Goal: Task Accomplishment & Management: Complete application form

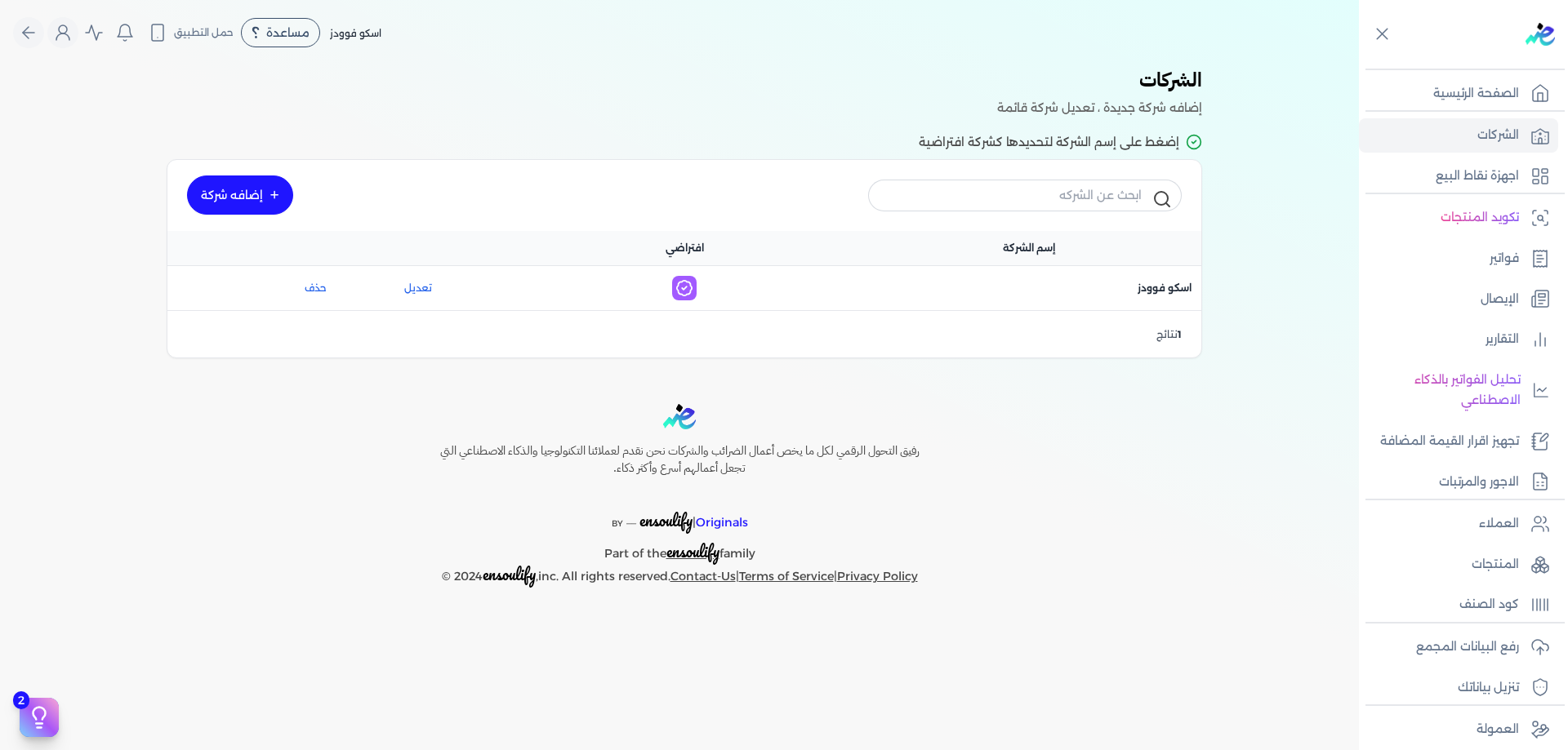
click at [1252, 449] on div "رفيق التحول الرقمي لكل ما يخص أعمال الضرائب والشركات نحن نقدم لعملائنا التكنولو…" at bounding box center [679, 495] width 1358 height 183
click at [1536, 135] on icon at bounding box center [1540, 136] width 20 height 20
click at [1538, 104] on link "الصفحة الرئيسية" at bounding box center [1458, 94] width 199 height 34
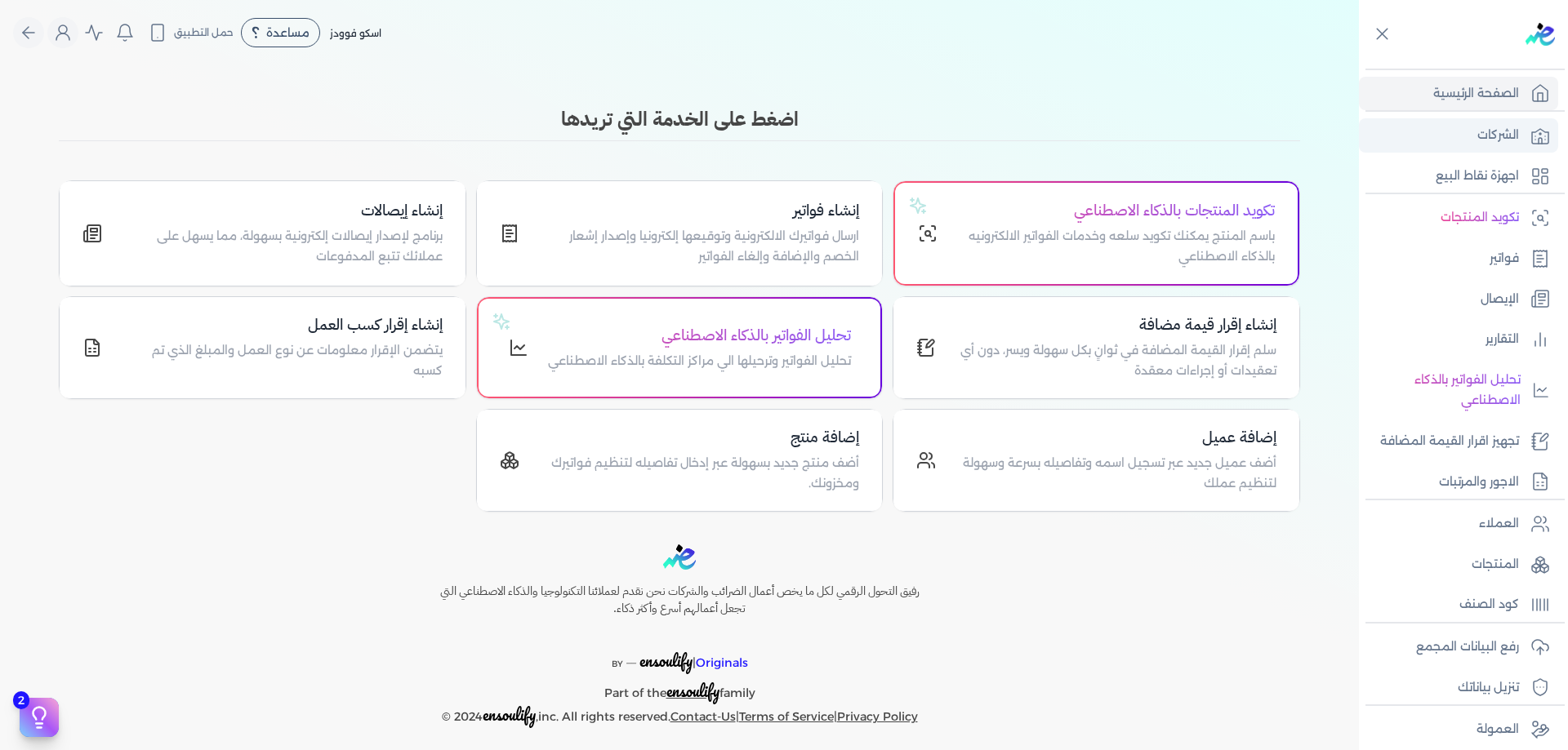
click at [1535, 130] on icon at bounding box center [1540, 136] width 20 height 20
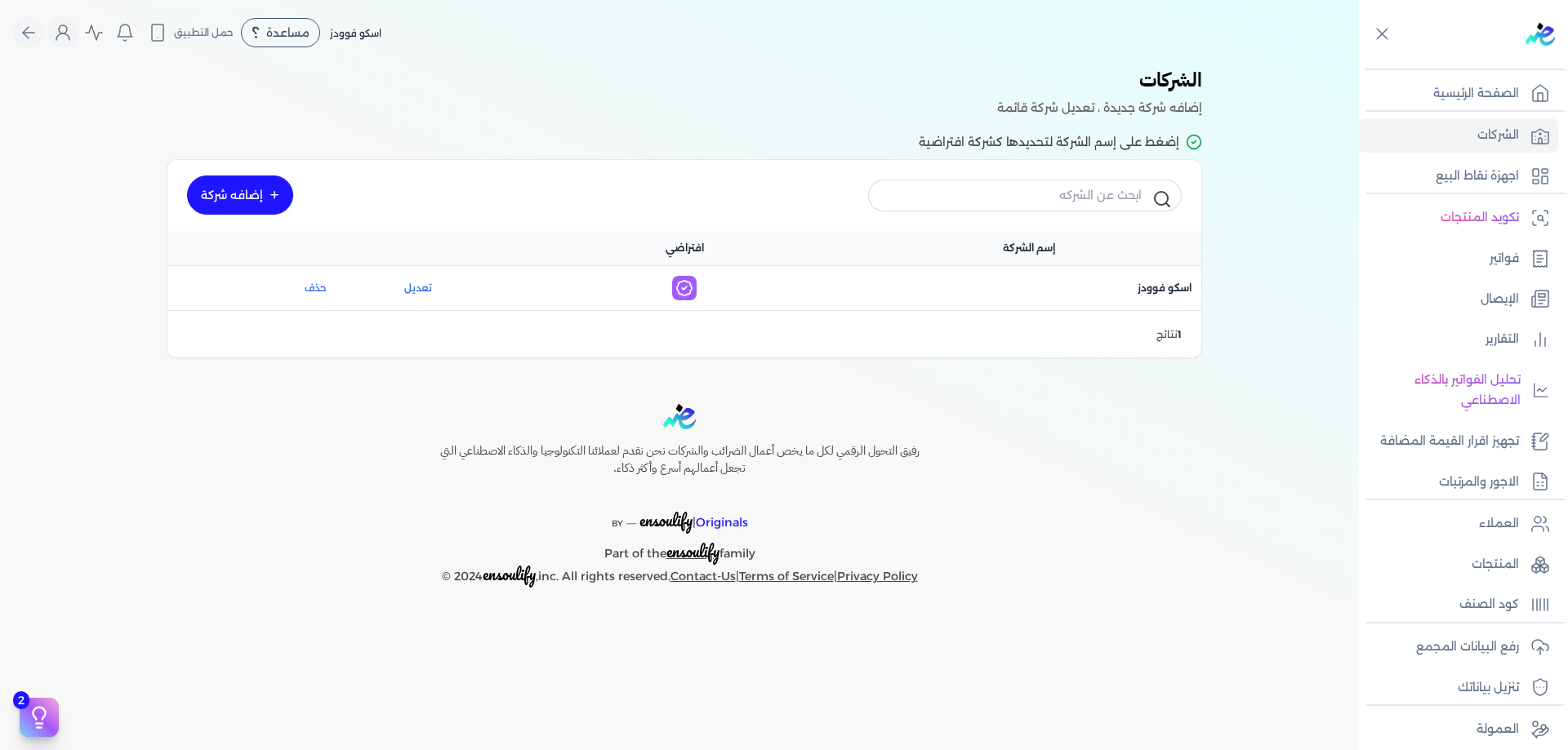
click at [1307, 379] on div "Toggle Navigation الاسعار العمولات مساعدة خدمة العملاء دليل المستخدم تسجيل الدخ…" at bounding box center [679, 375] width 1358 height 750
click at [1504, 641] on p "رفع البيانات المجمع" at bounding box center [1467, 648] width 102 height 21
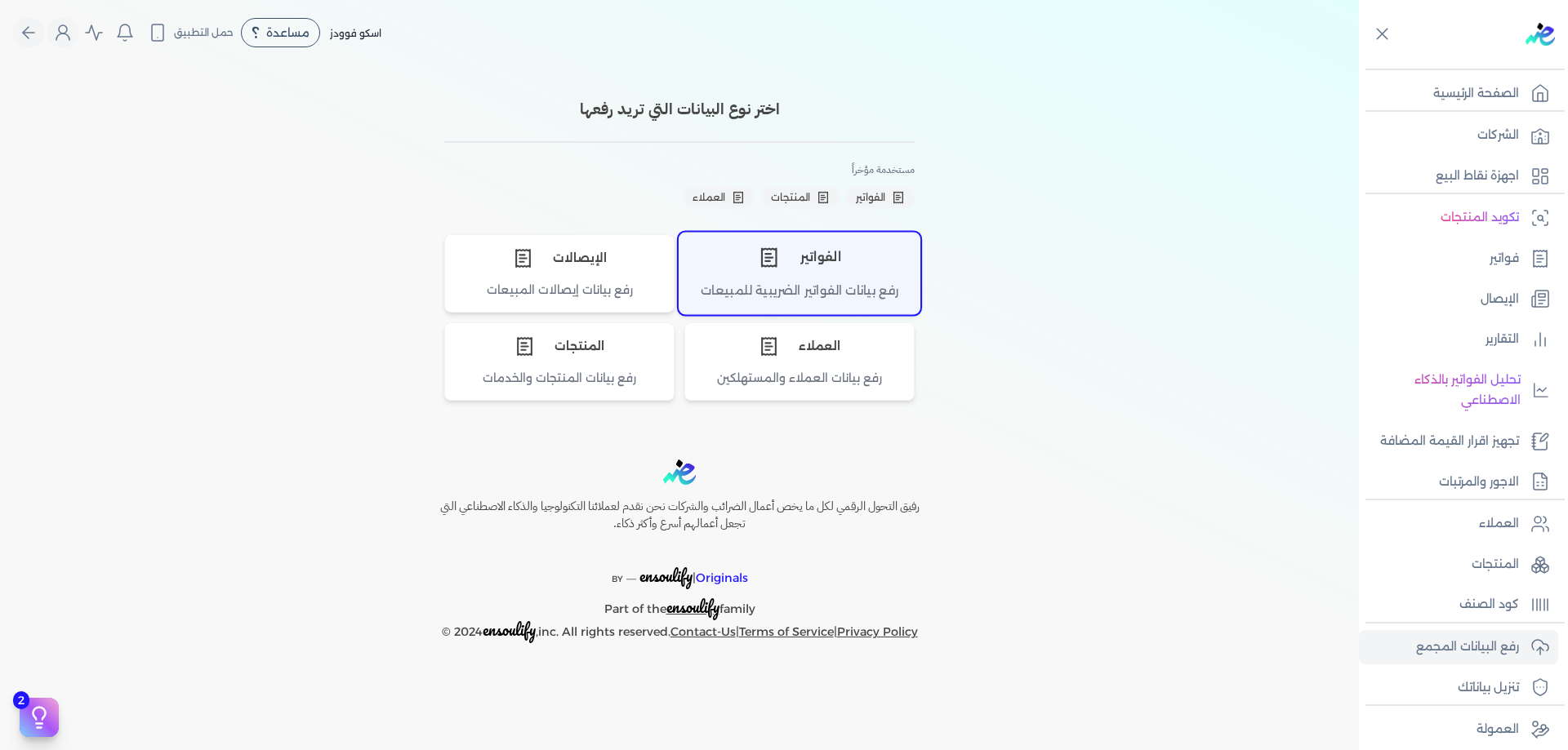
click at [790, 273] on div "الفواتير" at bounding box center [800, 257] width 240 height 49
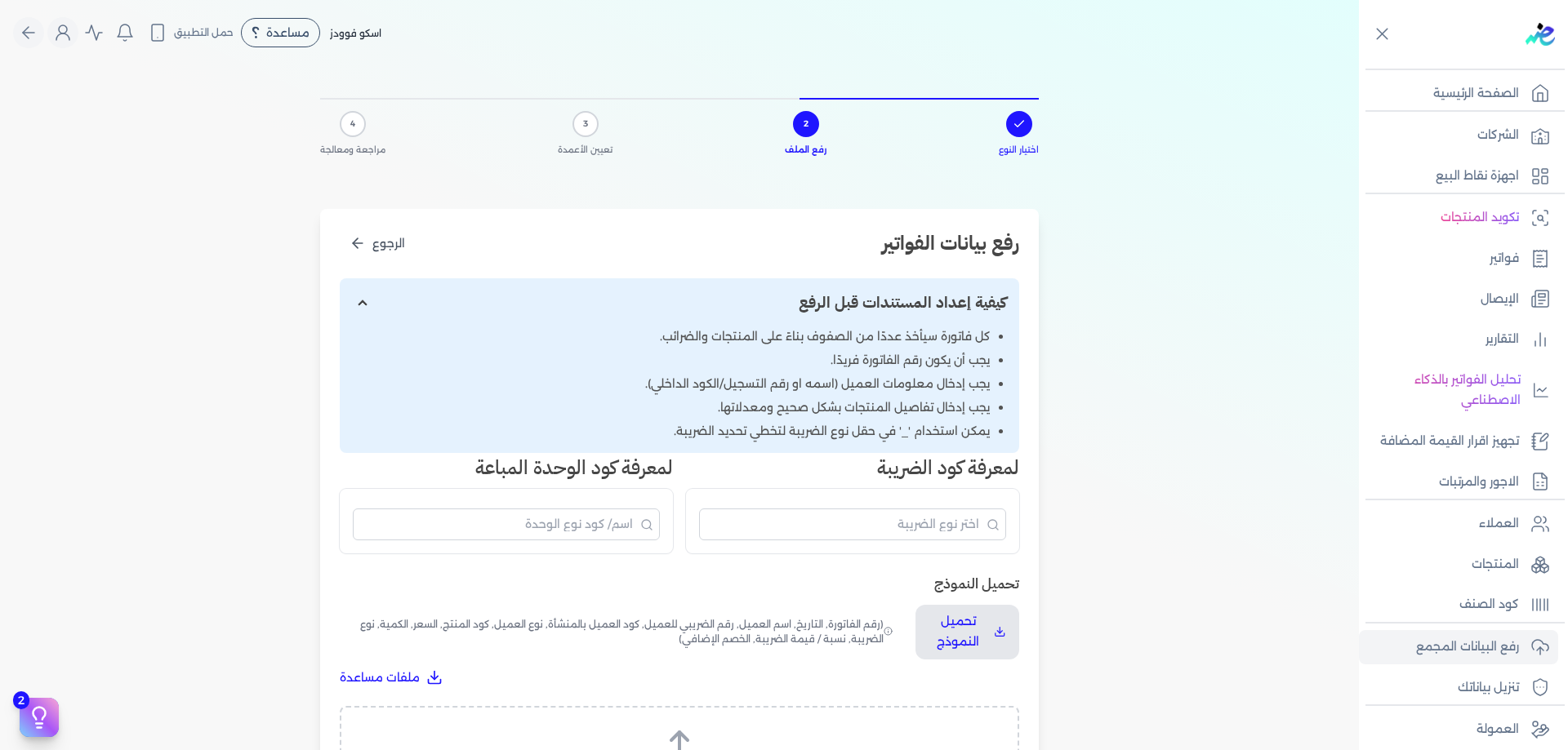
scroll to position [82, 0]
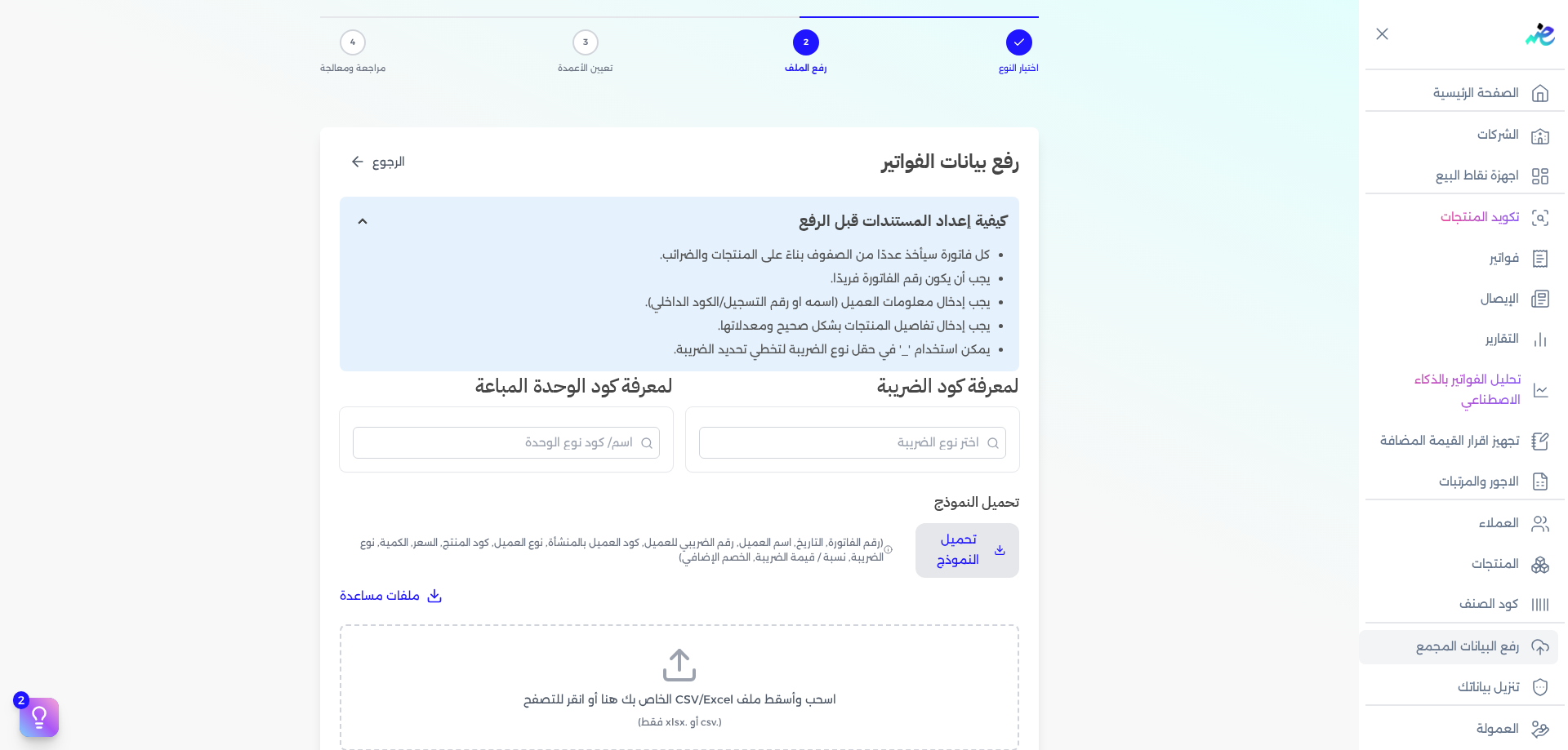
click at [1009, 522] on div "تحميل النموذج تحميل النموذج (رقم الفاتورة, التاريخ, اسم العميل, رقم الضريبي للع…" at bounding box center [679, 548] width 680 height 113
click at [987, 534] on p "تحميل النموذج" at bounding box center [958, 550] width 59 height 42
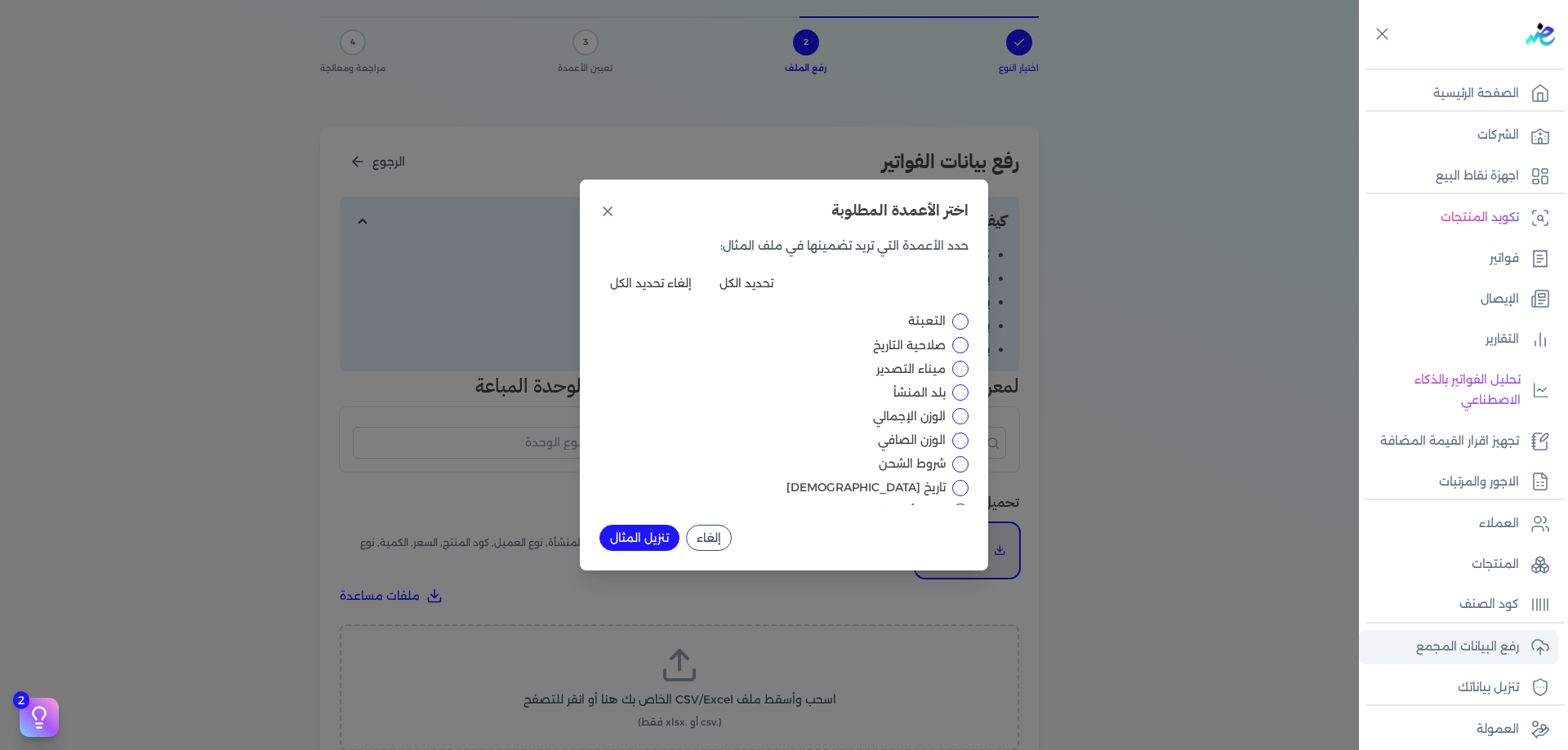
scroll to position [730, 0]
click at [600, 215] on icon at bounding box center [608, 211] width 17 height 17
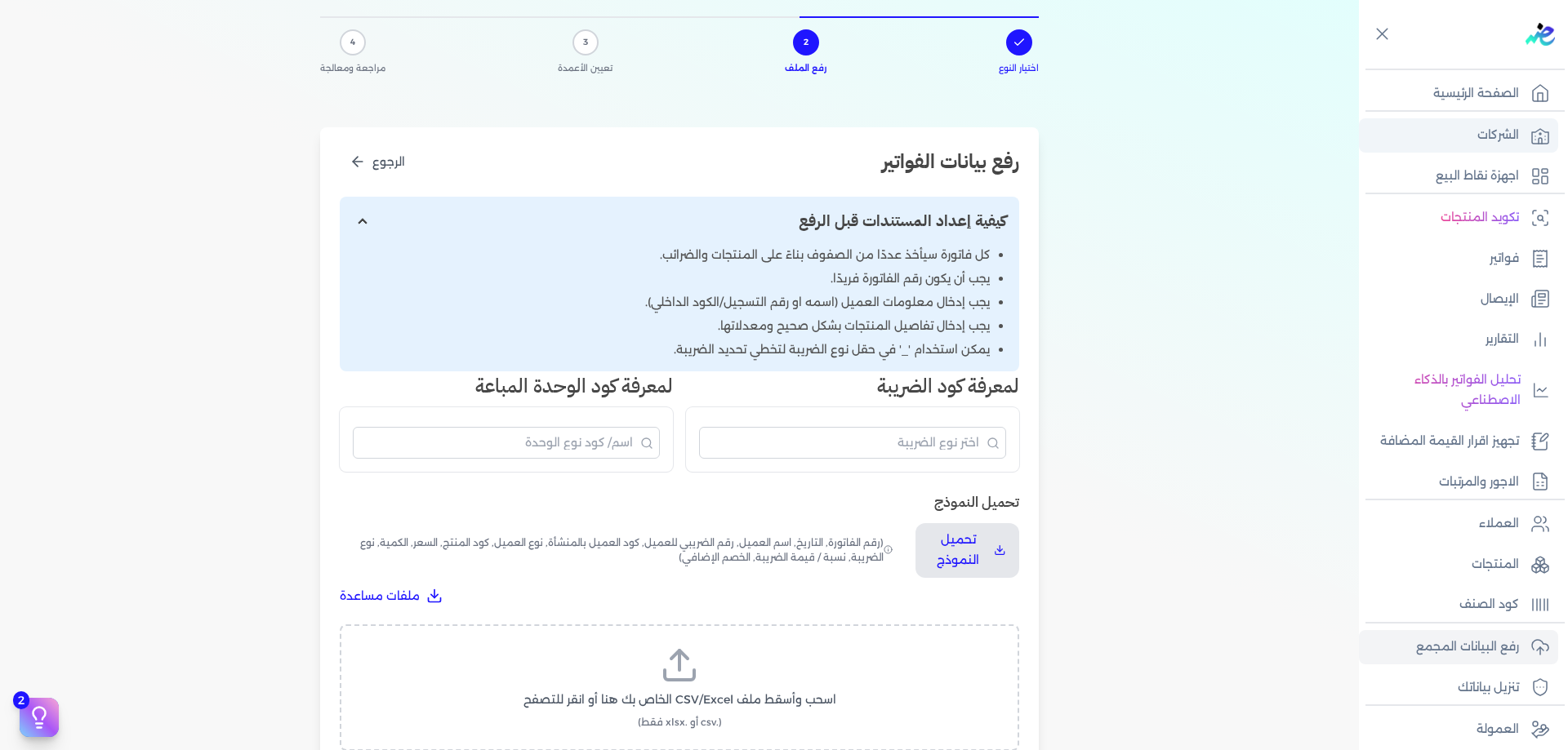
click at [1523, 137] on link "الشركات" at bounding box center [1458, 135] width 199 height 34
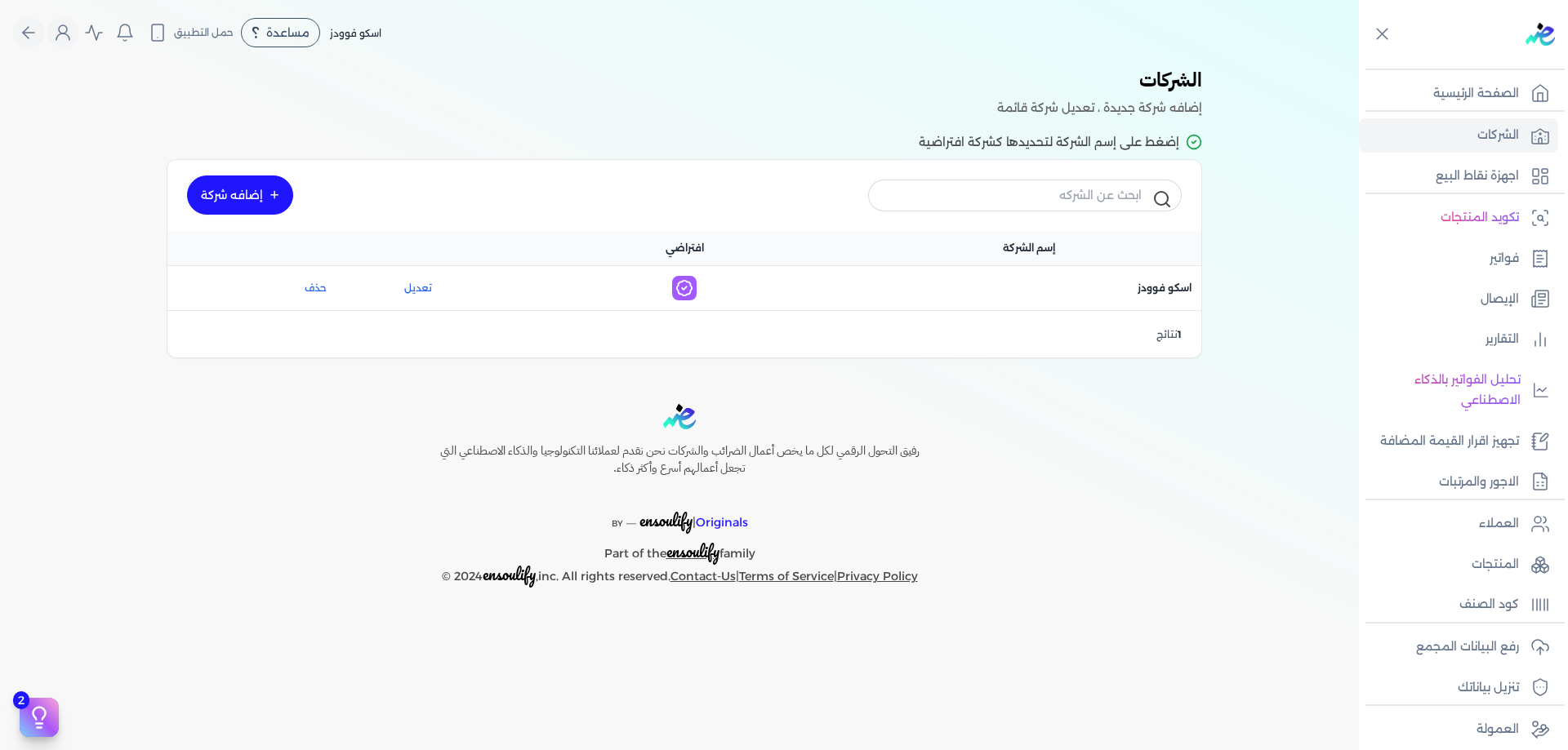
click at [266, 200] on link "إضافه شركة" at bounding box center [240, 195] width 106 height 39
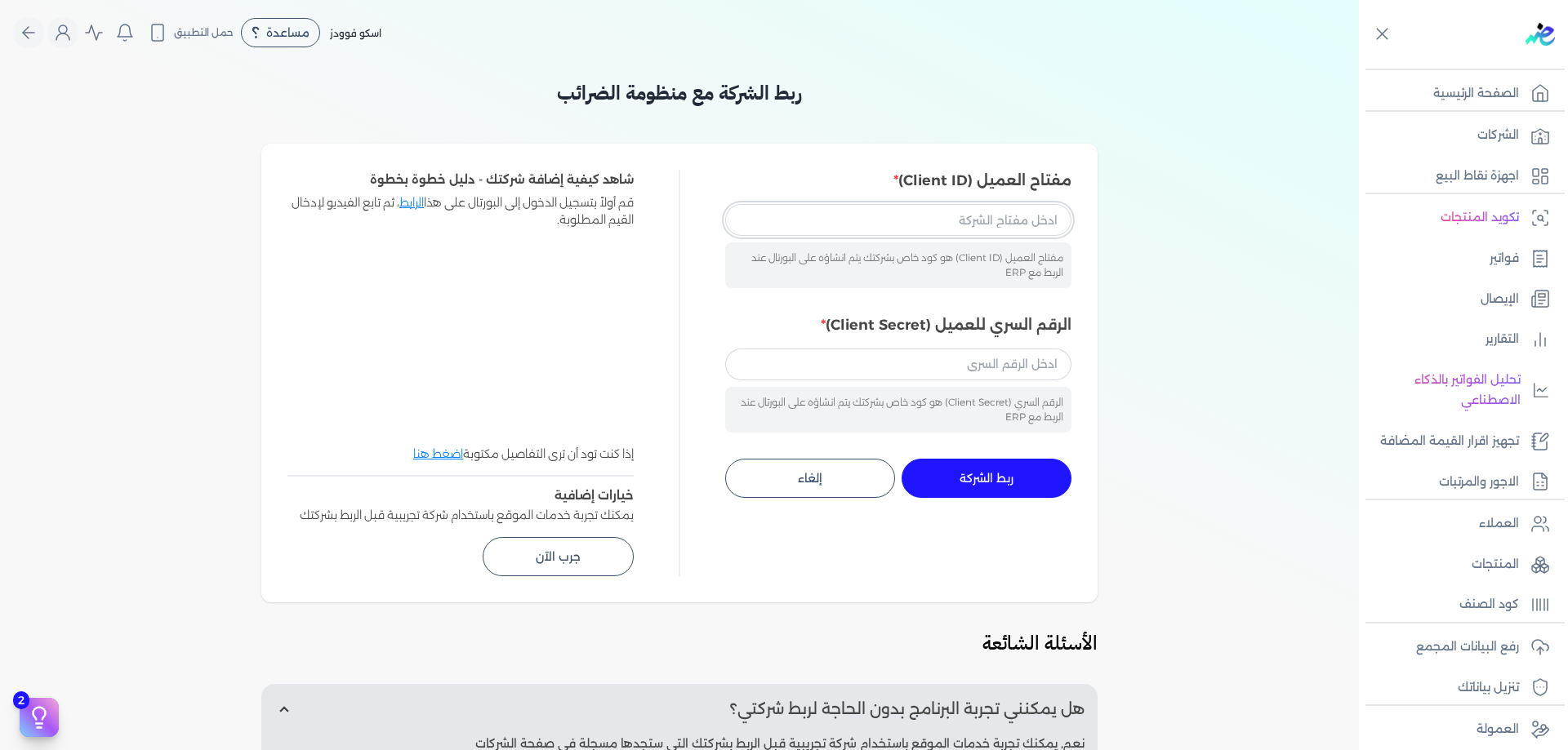
drag, startPoint x: 985, startPoint y: 204, endPoint x: 991, endPoint y: 213, distance: 10.8
click at [985, 204] on input "مفتاح العميل (Client ID)" at bounding box center [897, 219] width 346 height 31
click at [1016, 202] on div "مفتاح العميل (Client ID) مفتاح العميل (Client ID) هو كود خاص بشركتك يتم انشاؤه …" at bounding box center [897, 228] width 346 height 118
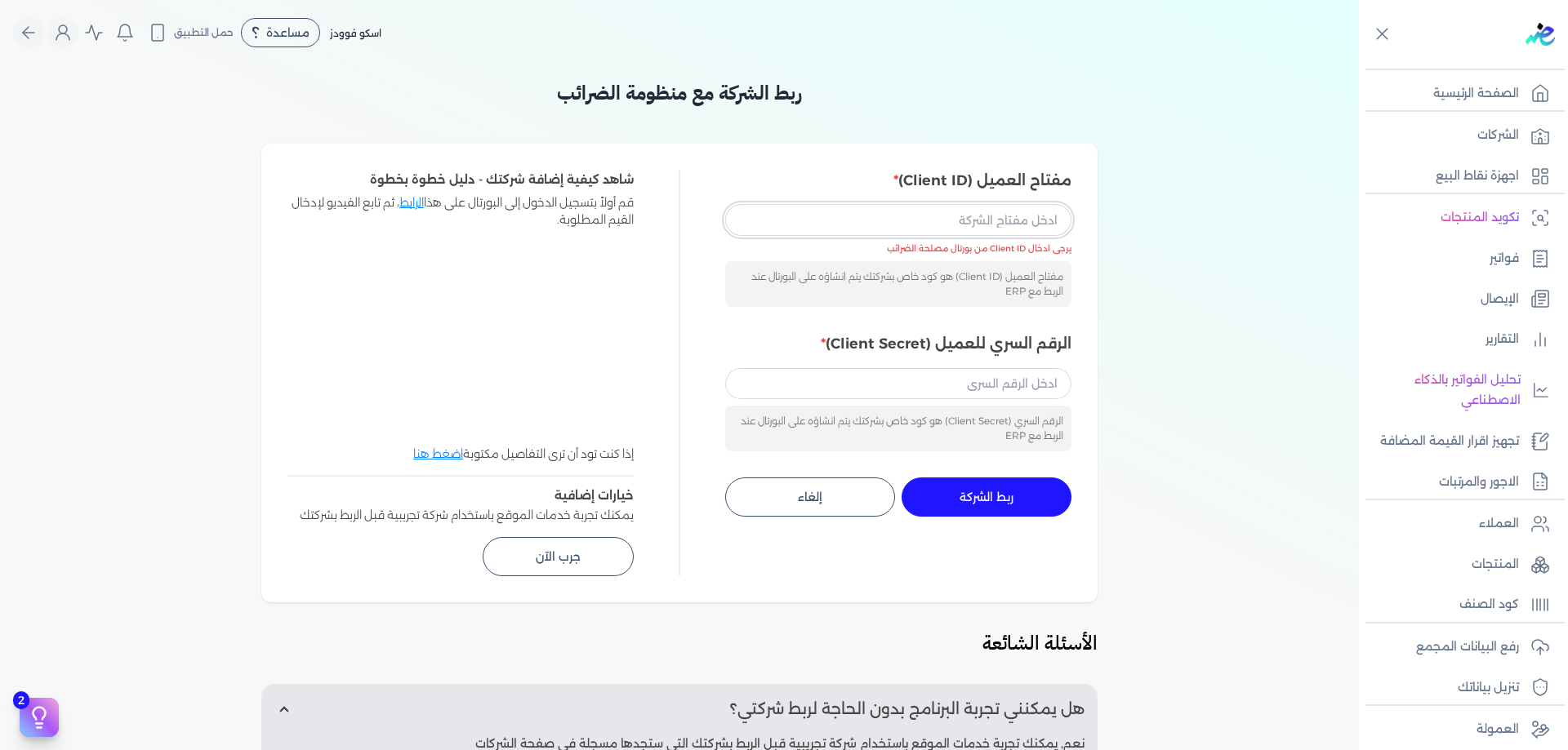
click at [1025, 212] on input "مفتاح العميل (Client ID)" at bounding box center [897, 219] width 346 height 31
click at [1147, 323] on div "ربط الشركة مع منظومة الضرائب مفتاح العميل (Client ID) مفتاح العميل (Client ID) …" at bounding box center [679, 548] width 1358 height 941
click at [998, 215] on input "مفتاح العميل (Client ID)" at bounding box center [897, 219] width 346 height 31
click at [1030, 381] on input "الرقم السري للعميل (Client Secret)" at bounding box center [897, 384] width 346 height 31
click at [1029, 203] on div "مفتاح العميل (Client ID) مفتاح العميل (Client ID) هو كود خاص بشركتك يتم انشاؤه …" at bounding box center [897, 238] width 346 height 138
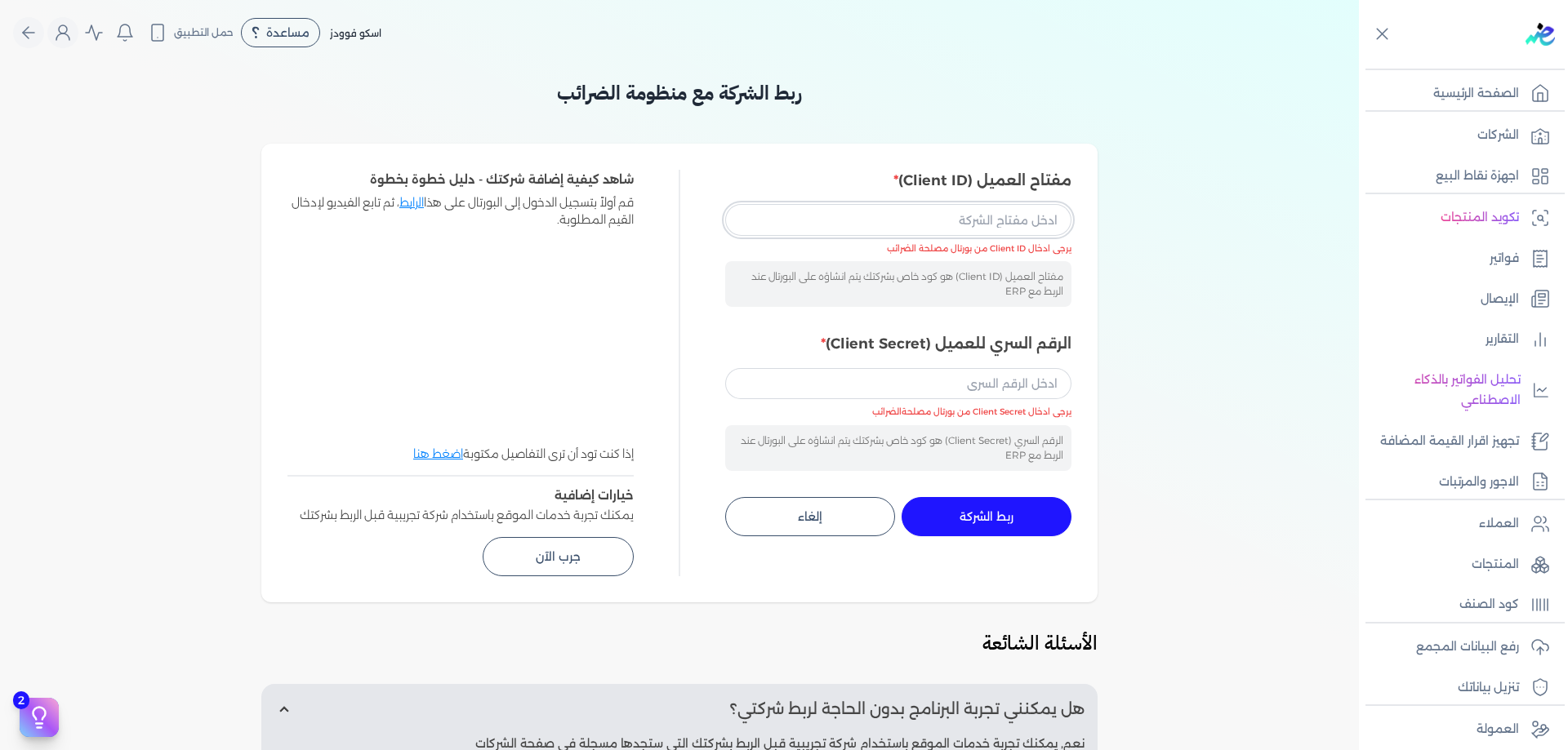
click at [1030, 235] on input "مفتاح العميل (Client ID)" at bounding box center [897, 219] width 346 height 31
drag, startPoint x: 1071, startPoint y: 359, endPoint x: 964, endPoint y: 369, distance: 107.5
click at [1068, 359] on div "الرقم السري للعميل (Client Secret) الرقم السري (Client Secret) هو كود خاص بشركت…" at bounding box center [897, 402] width 346 height 138
click at [1003, 389] on input "الرقم السري للعميل (Client Secret)" at bounding box center [897, 384] width 346 height 31
click at [1235, 548] on div "ربط الشركة مع منظومة الضرائب مفتاح العميل (Client ID) مفتاح العميل (Client ID) …" at bounding box center [679, 548] width 1358 height 941
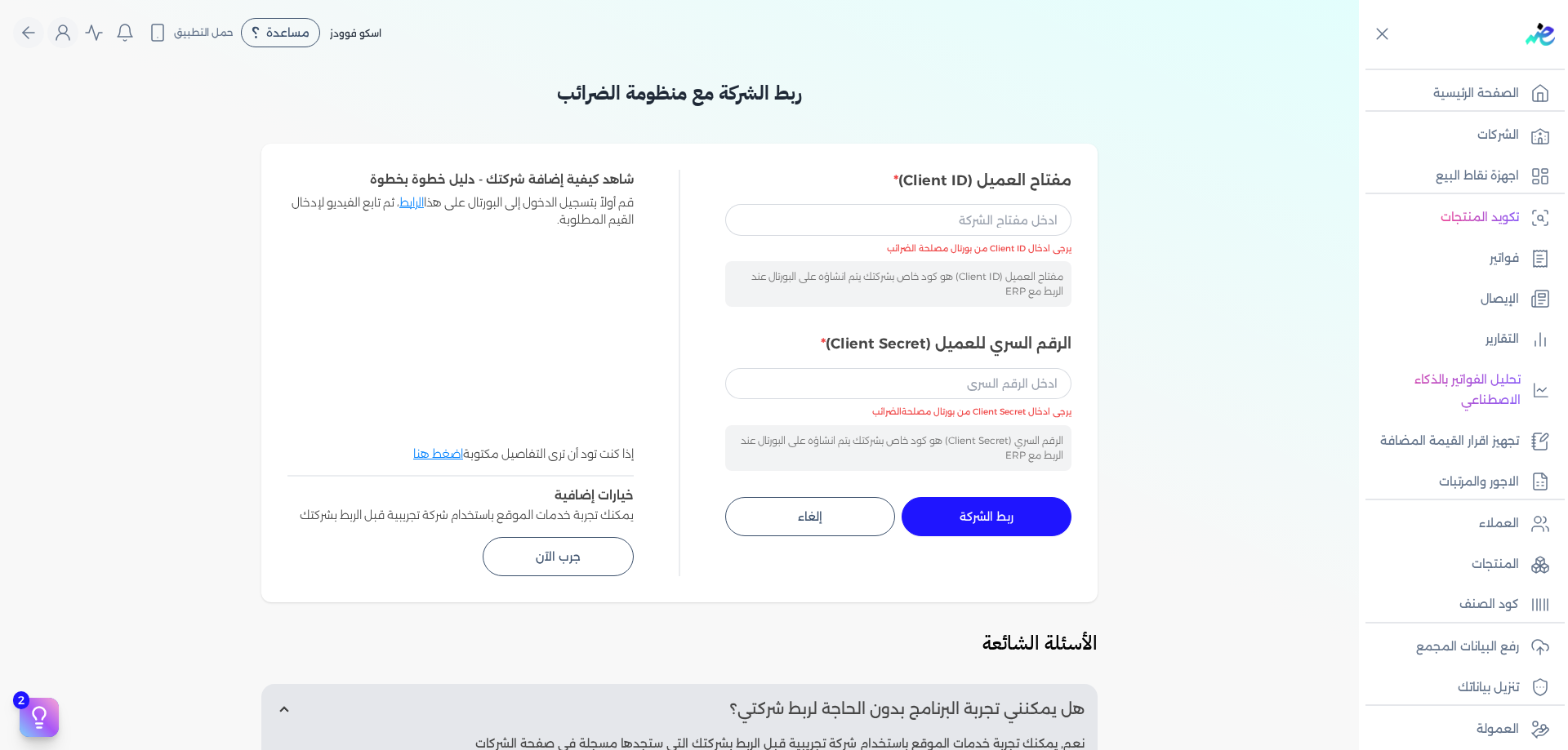
click at [1172, 547] on div "ربط الشركة مع منظومة الضرائب مفتاح العميل (Client ID) مفتاح العميل (Client ID) …" at bounding box center [679, 548] width 1358 height 941
click at [195, 608] on div "ربط الشركة مع منظومة الضرائب مفتاح العميل (Client ID) مفتاح العميل (Client ID) …" at bounding box center [679, 548] width 1358 height 941
